Goal: Transaction & Acquisition: Purchase product/service

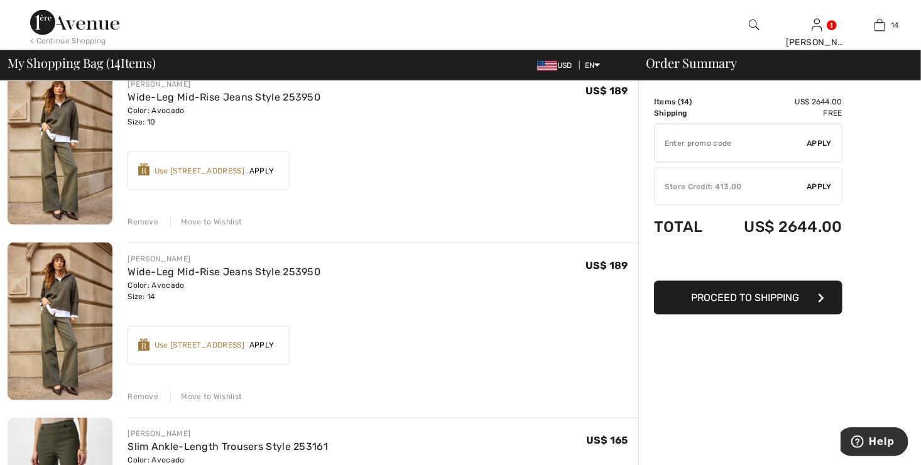
scroll to position [754, 0]
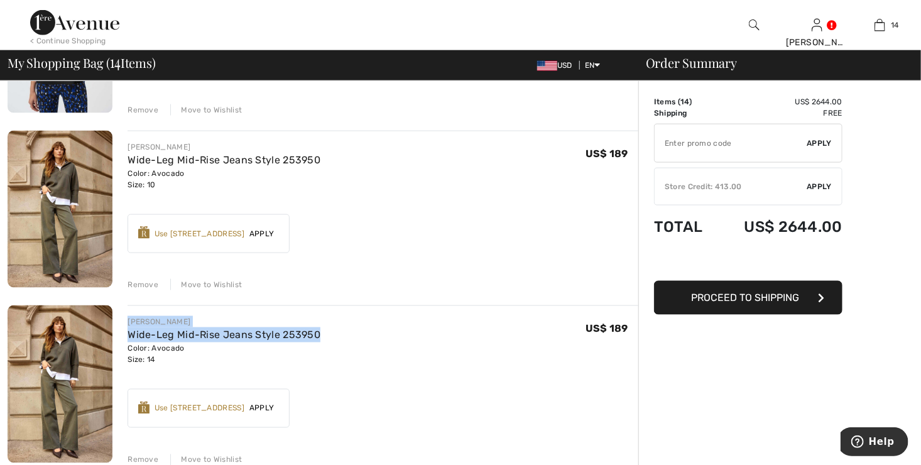
drag, startPoint x: 129, startPoint y: 318, endPoint x: 332, endPoint y: 330, distance: 203.2
click at [332, 330] on div "[PERSON_NAME] Wide-Leg Mid-Rise Jeans Style 253950 Color: Avocado Size: 14 Fina…" at bounding box center [382, 340] width 511 height 49
drag, startPoint x: 332, startPoint y: 330, endPoint x: 282, endPoint y: 333, distance: 49.7
copy div "[PERSON_NAME] Wide-Leg Mid-Rise Jeans Style 253950"
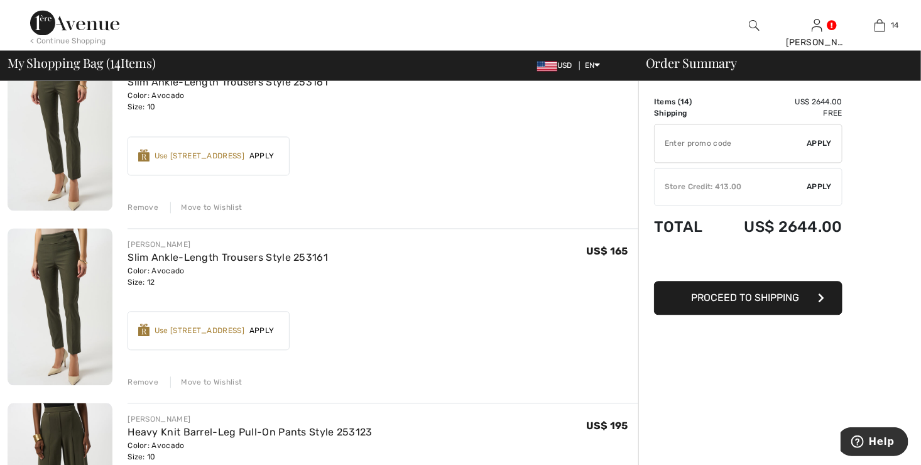
scroll to position [1130, 0]
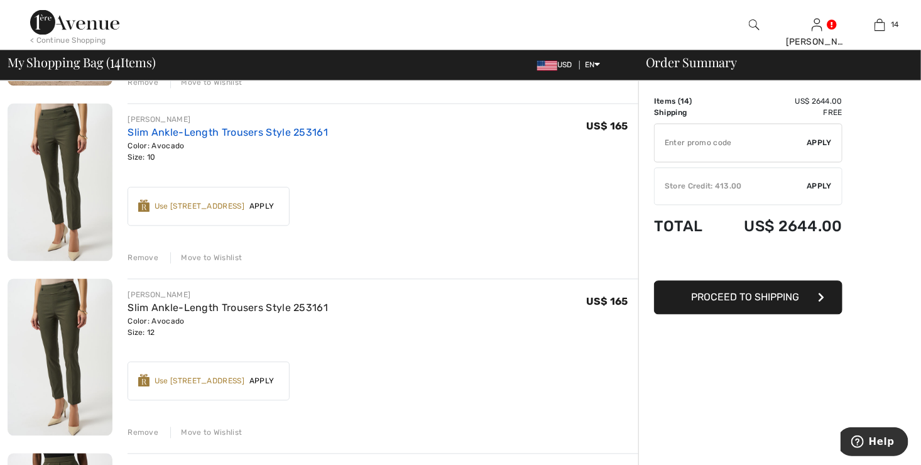
click at [158, 136] on link "Slim Ankle-Length Trousers Style 253161" at bounding box center [227, 133] width 200 height 12
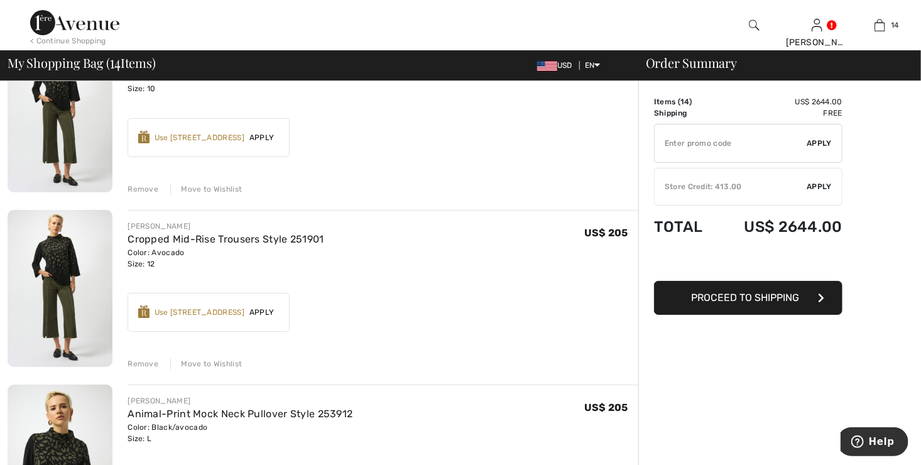
scroll to position [2072, 0]
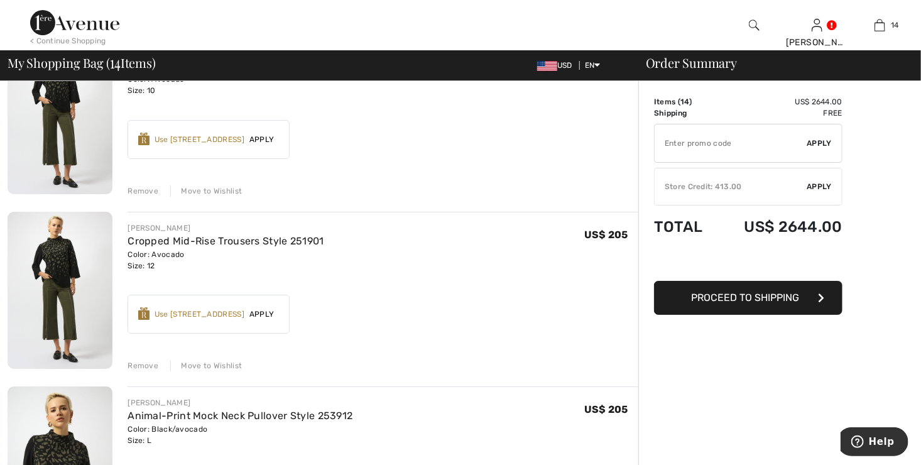
click at [138, 366] on div "Remove" at bounding box center [142, 365] width 31 height 11
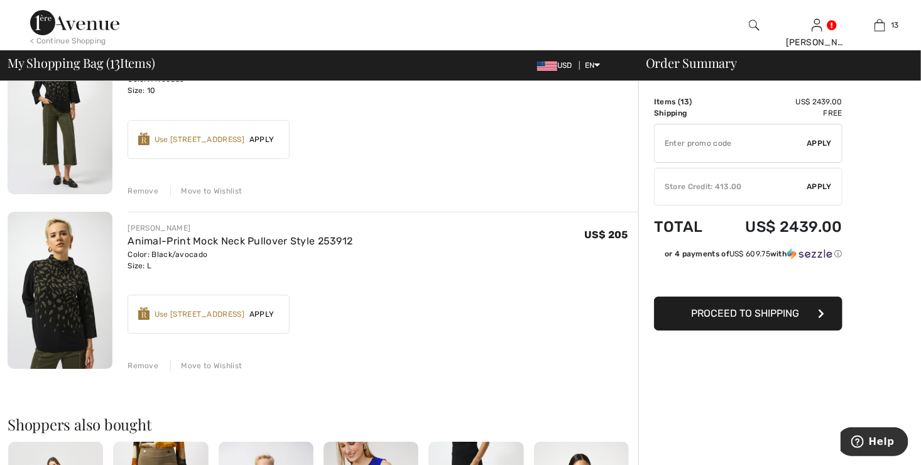
click at [141, 194] on div "Remove" at bounding box center [142, 190] width 31 height 11
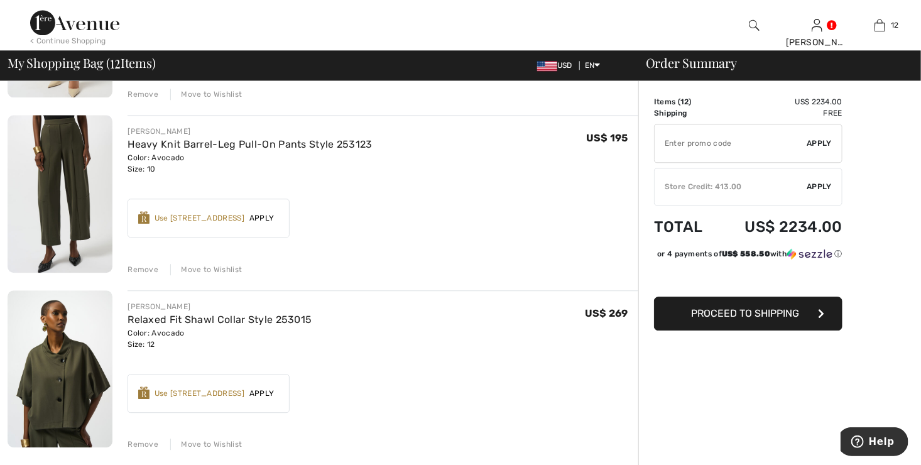
scroll to position [1427, 0]
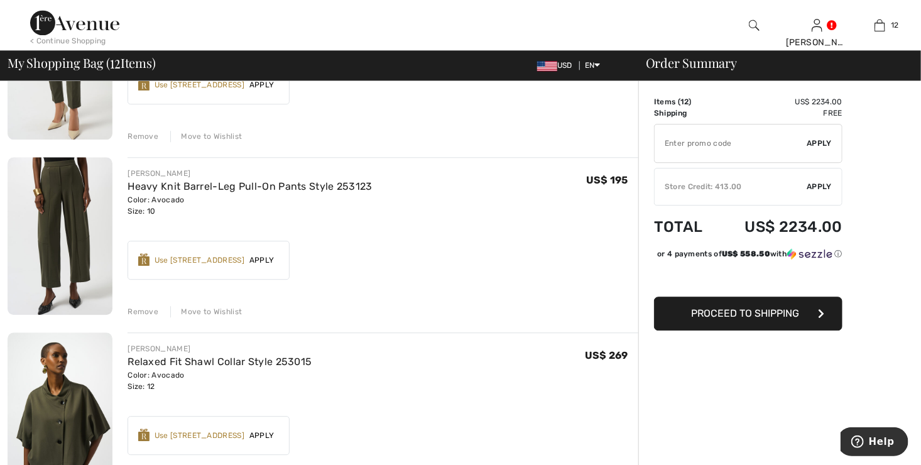
click at [131, 309] on div "Remove" at bounding box center [142, 311] width 31 height 11
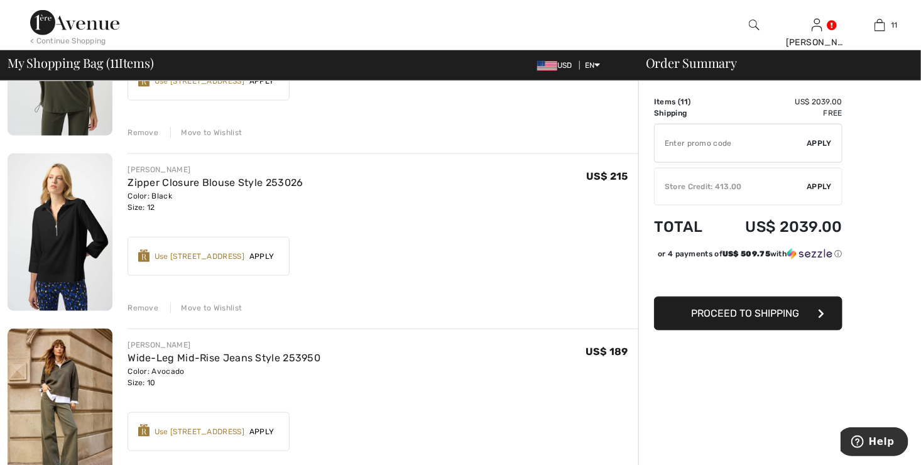
scroll to position [548, 0]
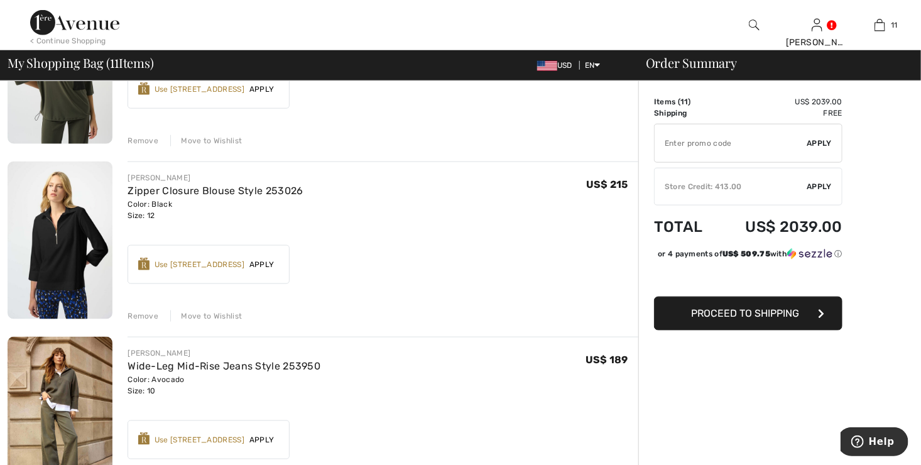
click at [56, 252] on img at bounding box center [60, 240] width 105 height 158
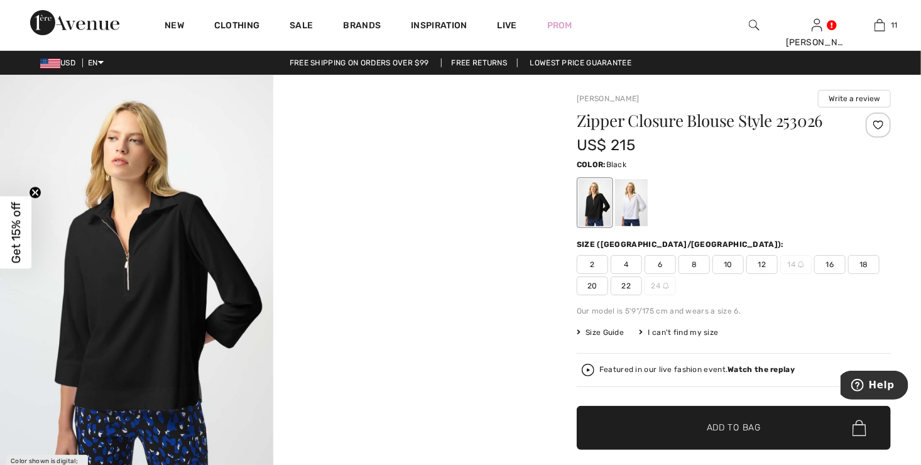
click at [163, 286] on img at bounding box center [136, 279] width 273 height 409
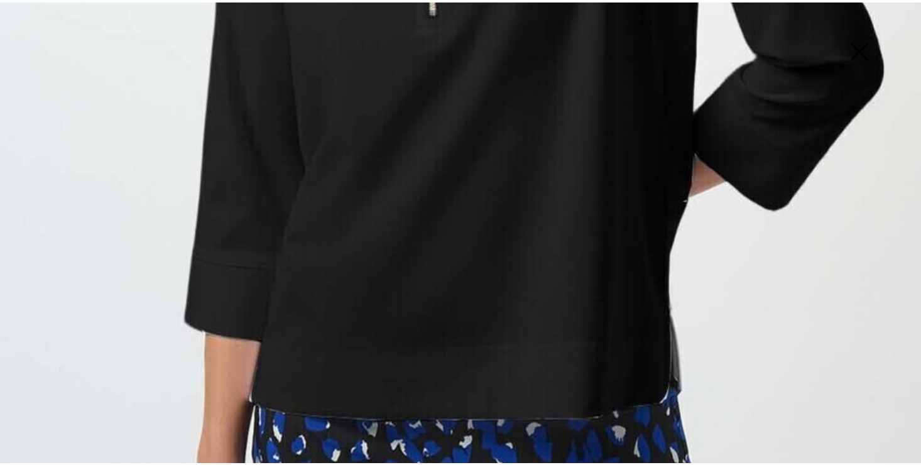
scroll to position [663, 0]
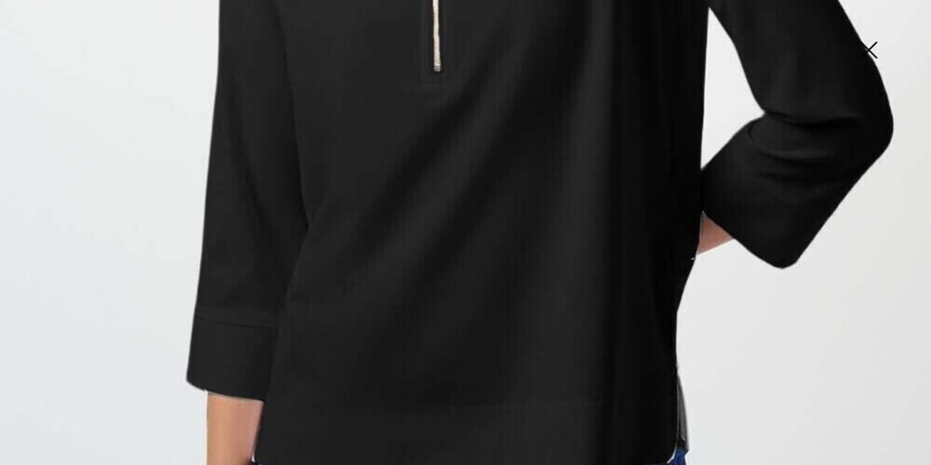
click at [873, 54] on img at bounding box center [867, 51] width 63 height 65
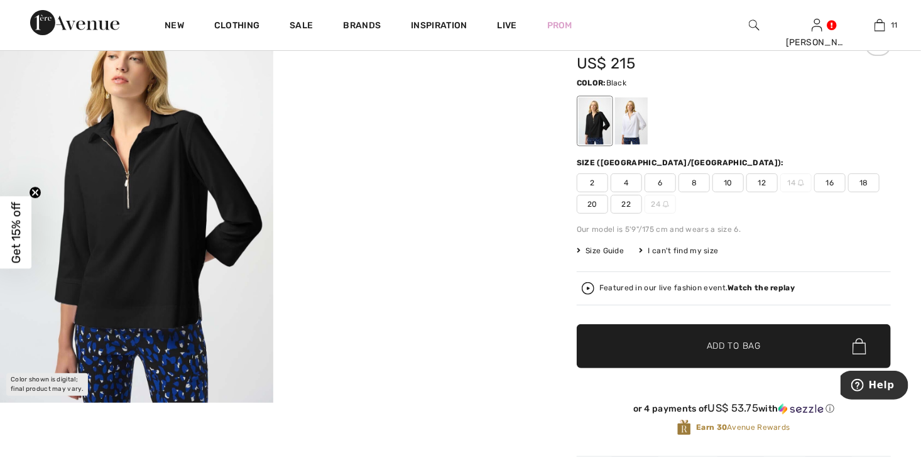
scroll to position [0, 0]
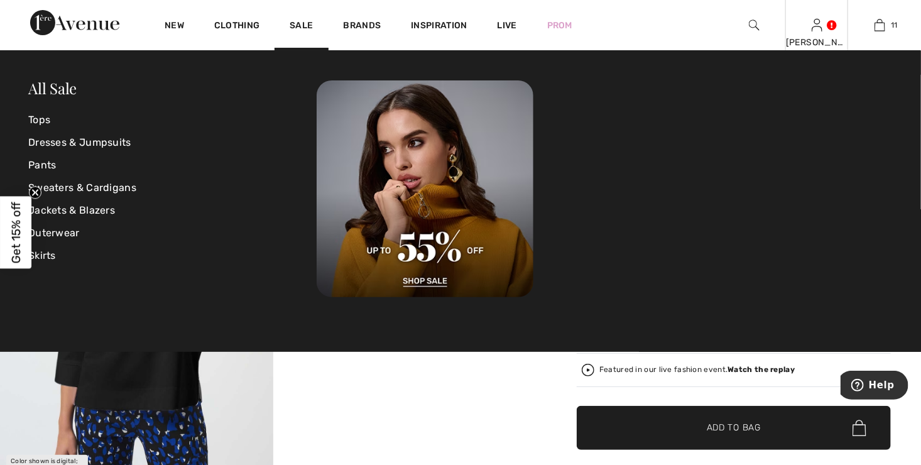
click at [823, 30] on div "Carol Hi, Carol! 1,280 = Free Top US$ 413 = Credit My Info Orders My Addresses …" at bounding box center [816, 25] width 63 height 50
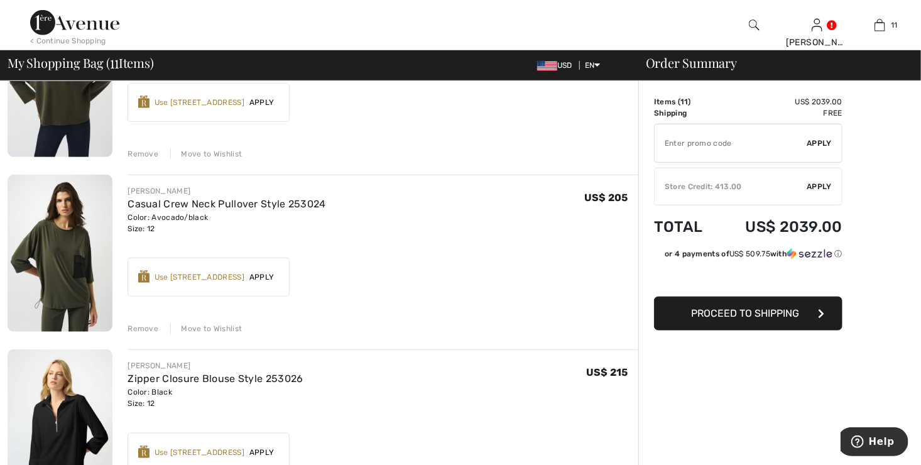
scroll to position [359, 0]
click at [53, 251] on img at bounding box center [60, 254] width 105 height 158
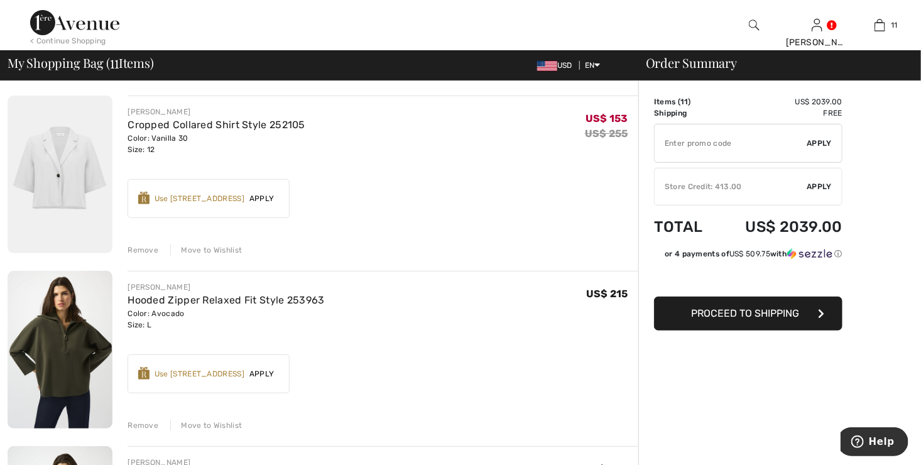
scroll to position [45, 0]
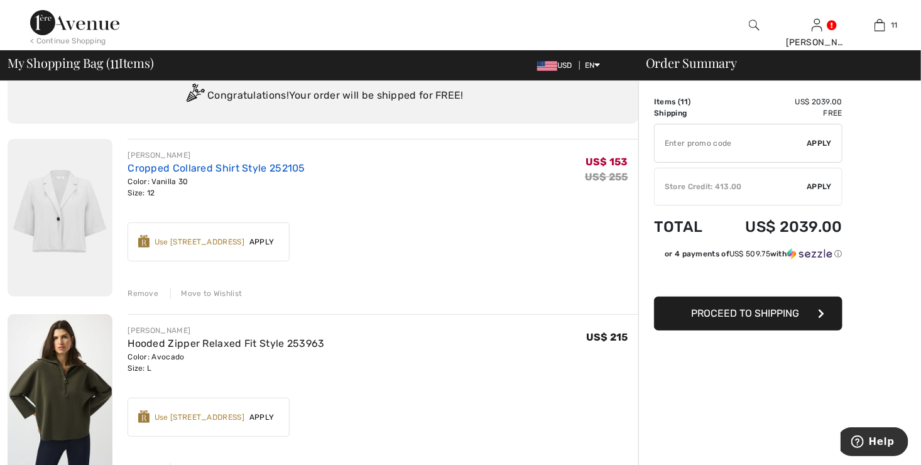
click at [197, 169] on link "Cropped Collared Shirt Style 252105" at bounding box center [216, 168] width 178 height 12
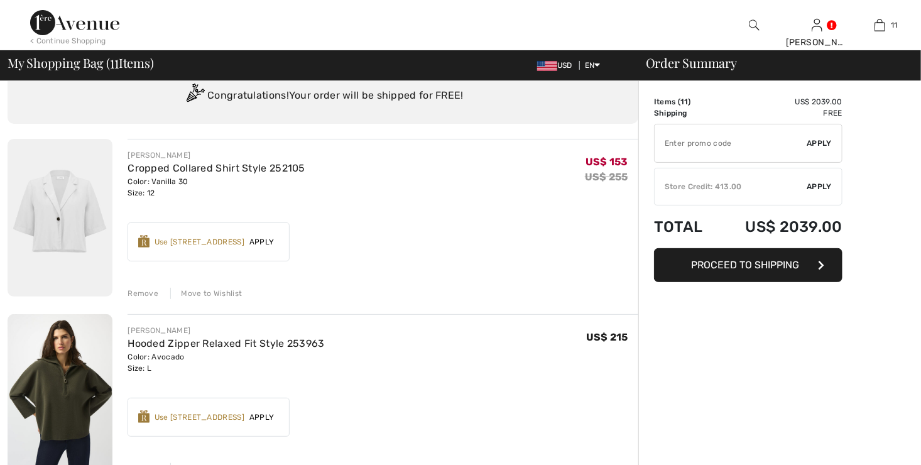
scroll to position [45, 0]
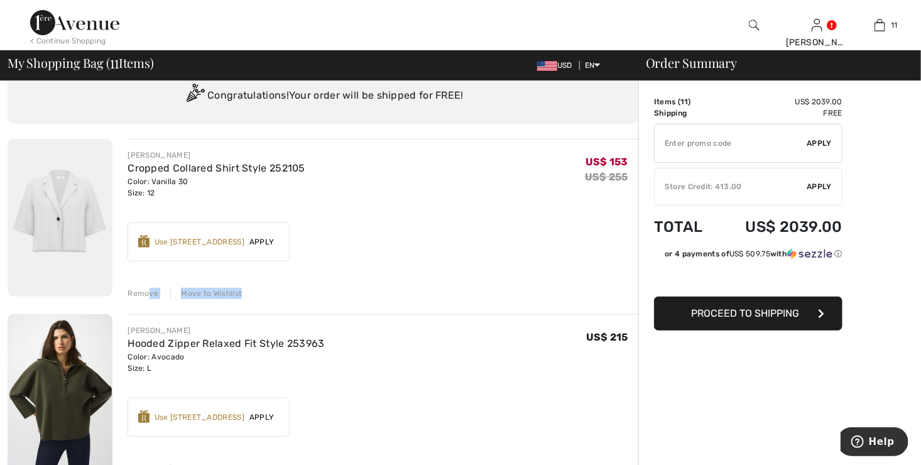
drag, startPoint x: 148, startPoint y: 291, endPoint x: 391, endPoint y: 275, distance: 242.9
click at [389, 277] on div "JOSEPH RIBKOFF Cropped Collared Shirt Style 252105 Color: Vanilla 30 Size: 12 F…" at bounding box center [382, 219] width 511 height 160
click at [52, 217] on img at bounding box center [60, 218] width 105 height 158
click at [134, 291] on div "Remove" at bounding box center [142, 293] width 31 height 11
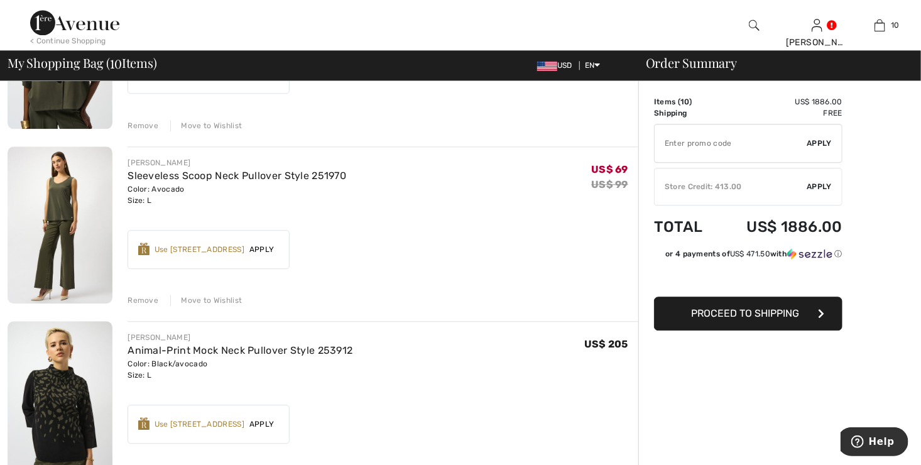
scroll to position [1489, 0]
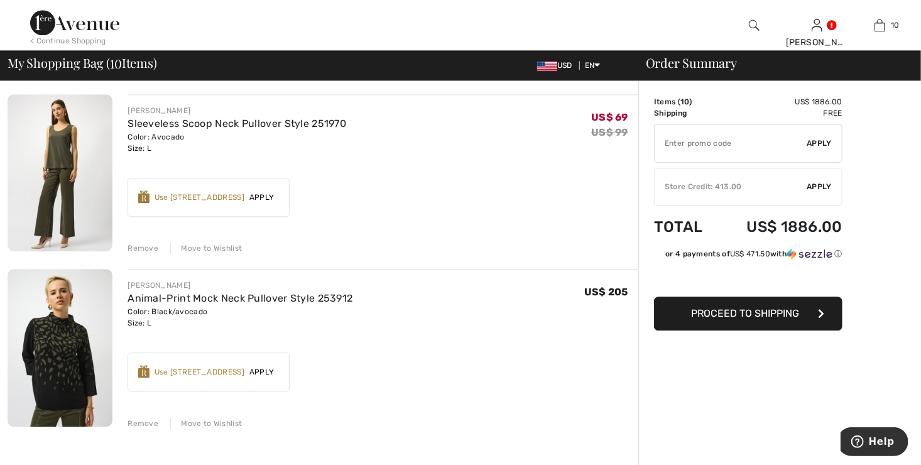
type input "FREEXPRESS"
type input "NEW15"
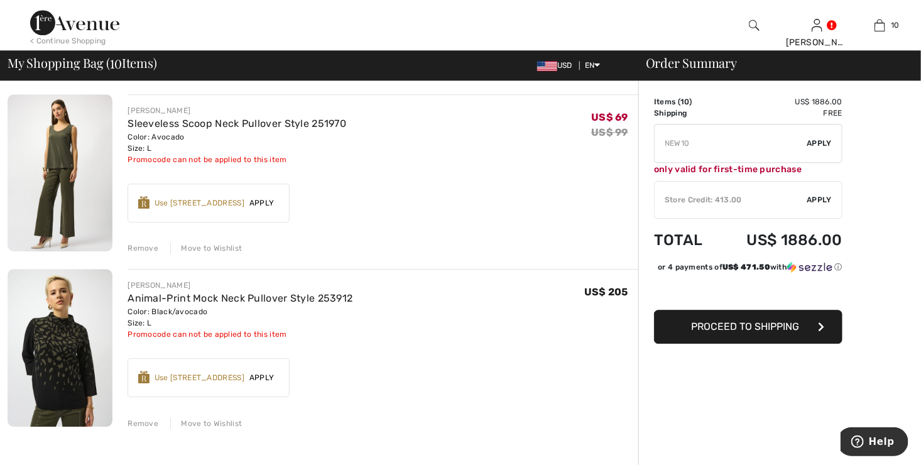
type input "FLASH15"
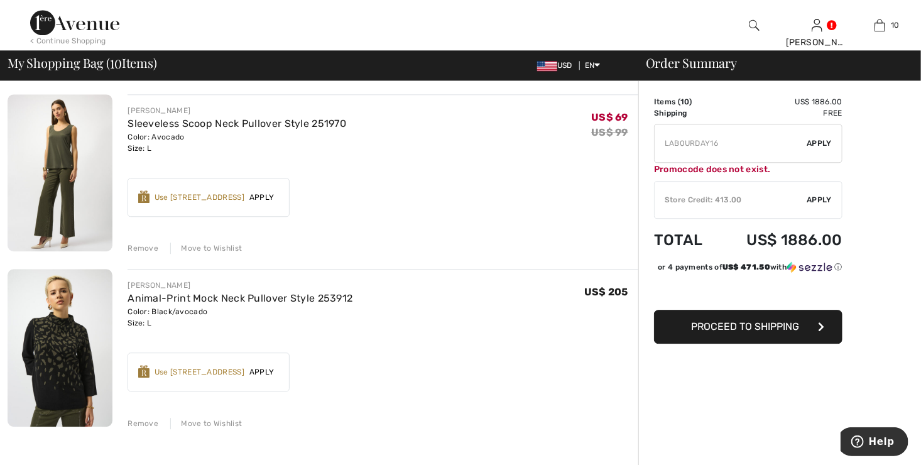
type input "FREEDENIMBAG"
type input "NEW15"
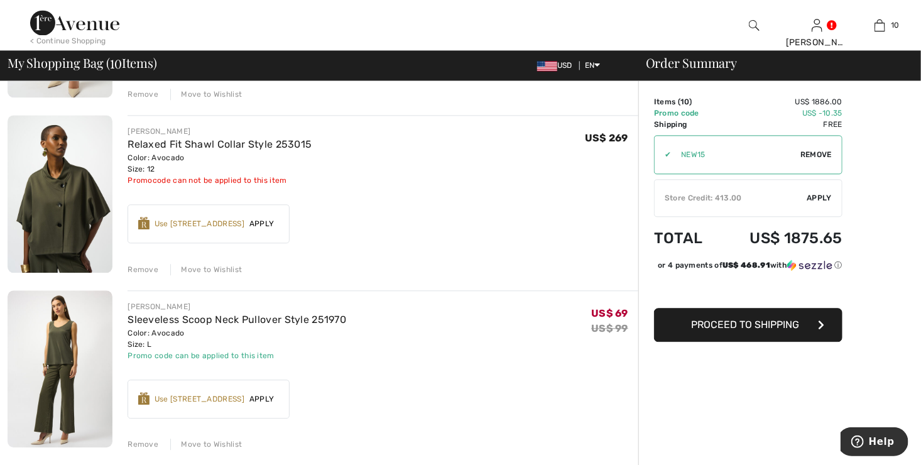
scroll to position [1273, 0]
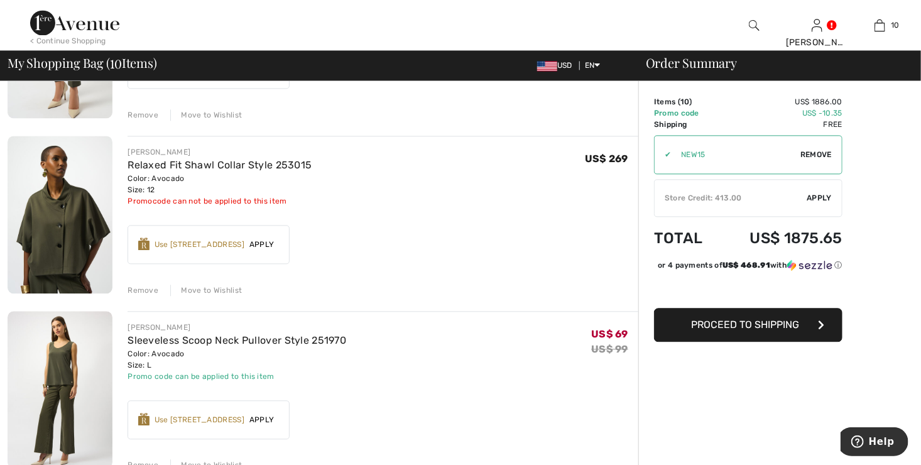
click at [817, 153] on span "Remove" at bounding box center [815, 154] width 31 height 11
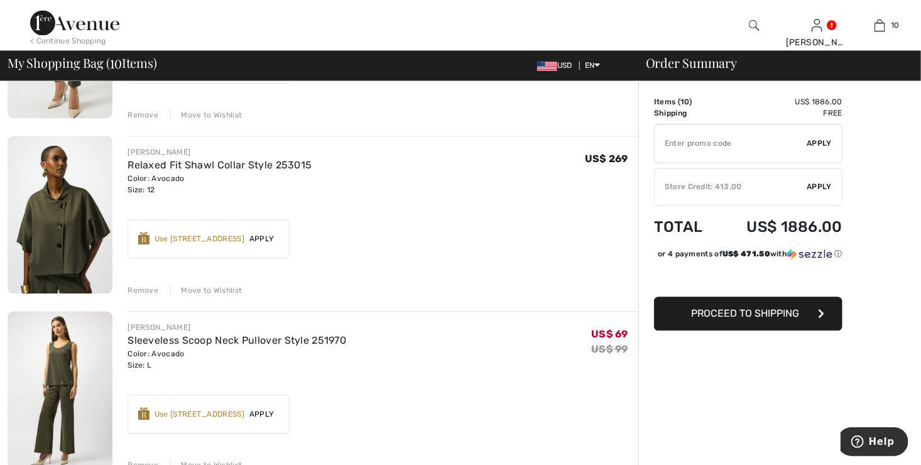
click at [694, 136] on input "TEXT" at bounding box center [730, 143] width 153 height 38
type input "GC005046936"
click at [814, 141] on span "Apply" at bounding box center [819, 143] width 25 height 11
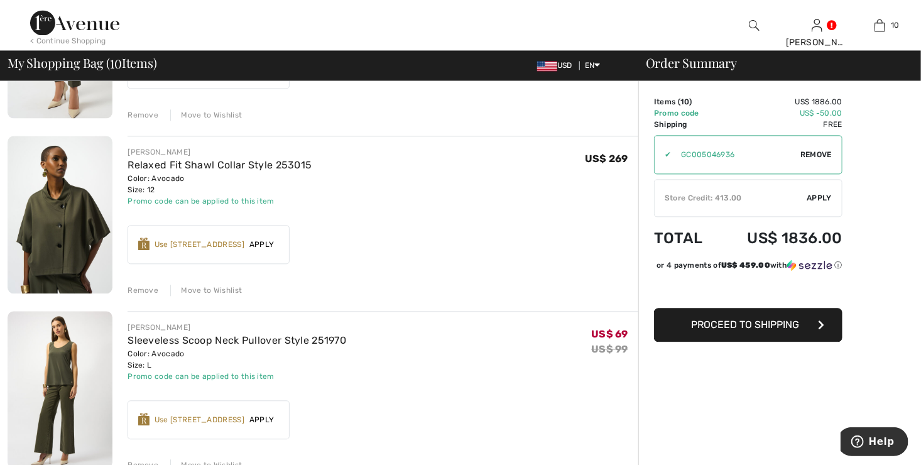
click at [716, 330] on span "Proceed to Shipping" at bounding box center [745, 324] width 108 height 12
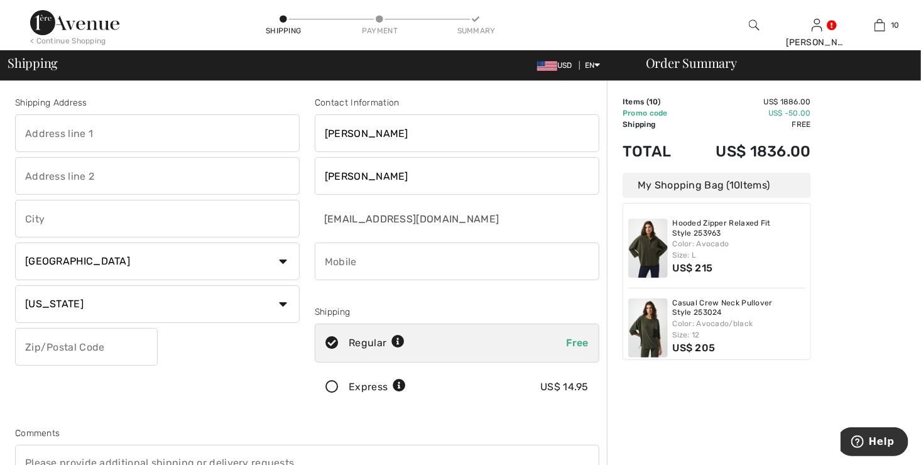
click at [57, 136] on input "text" at bounding box center [157, 133] width 284 height 38
type input "3025 Harbor Road"
type input "PO Box 587"
type input "Douglas"
type input "49406"
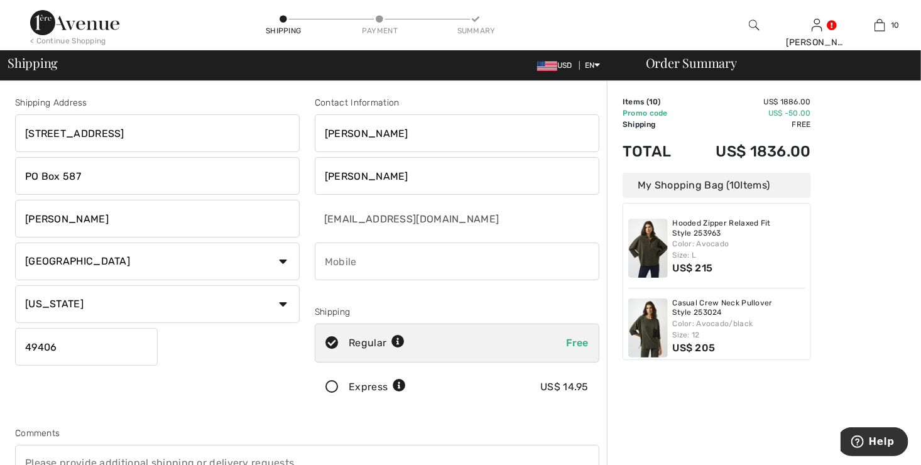
click at [347, 254] on input "phone" at bounding box center [457, 261] width 284 height 38
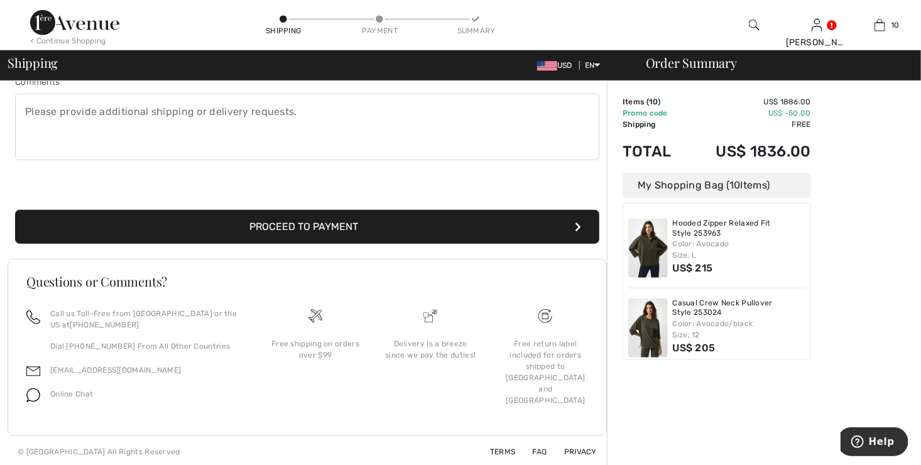
scroll to position [352, 0]
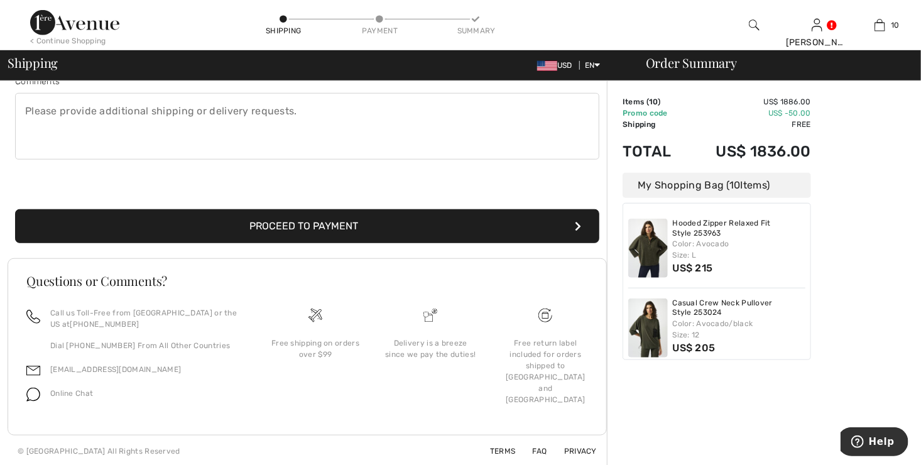
type input "6168224405"
click at [334, 226] on button "Proceed to Payment" at bounding box center [307, 226] width 584 height 34
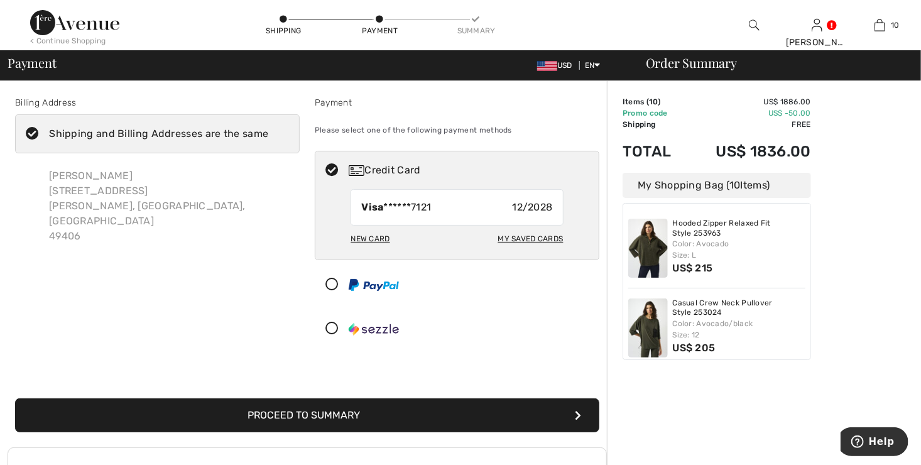
click at [345, 406] on button "Proceed to Summary" at bounding box center [307, 415] width 584 height 34
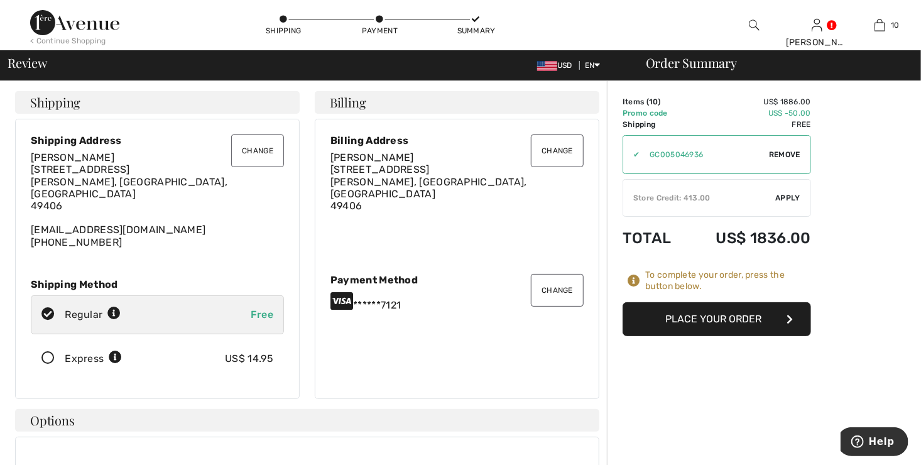
click at [732, 314] on button "Place Your Order" at bounding box center [716, 319] width 188 height 34
